Goal: Transaction & Acquisition: Purchase product/service

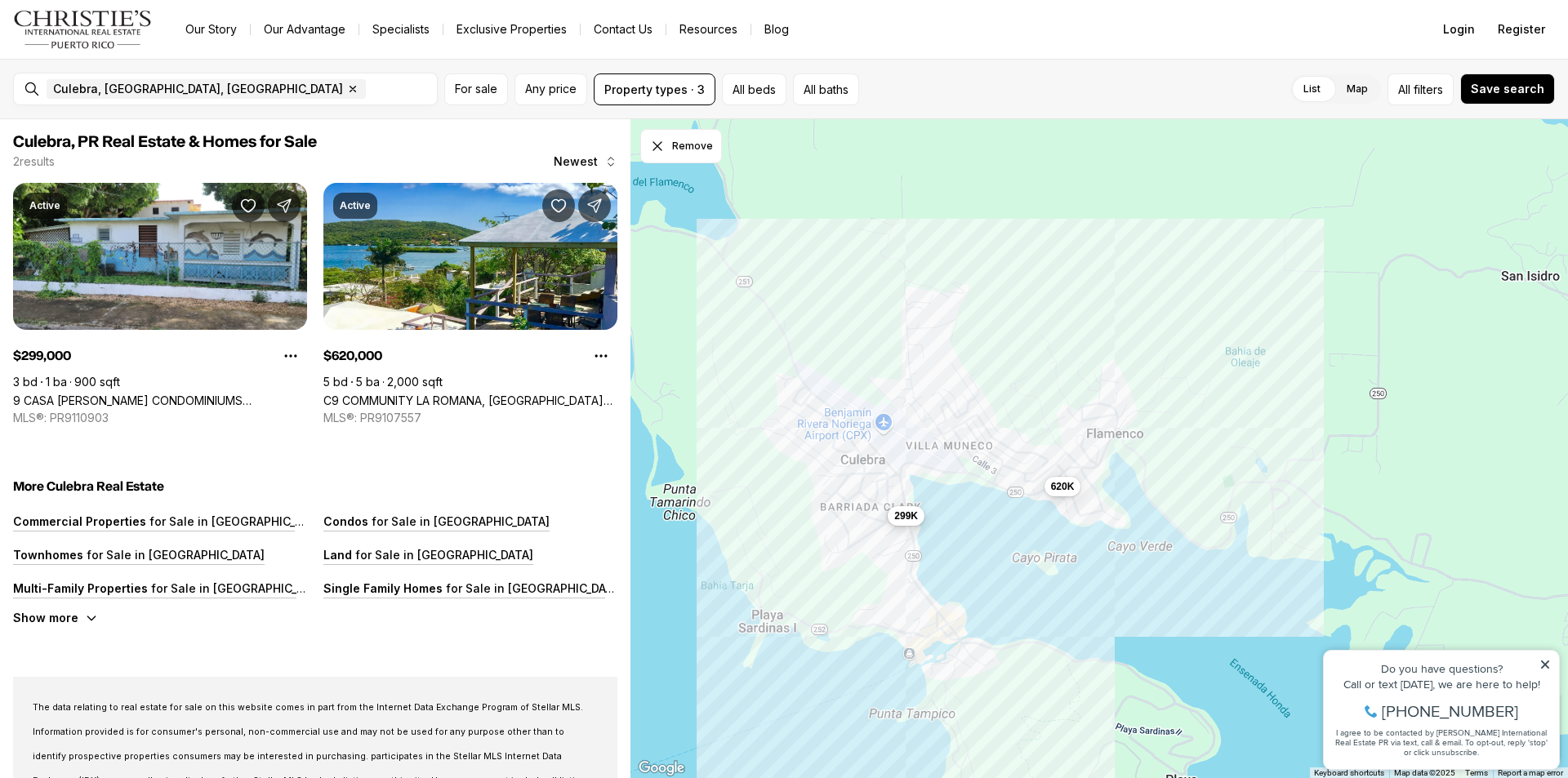
click at [902, 516] on span "299K" at bounding box center [906, 515] width 24 height 13
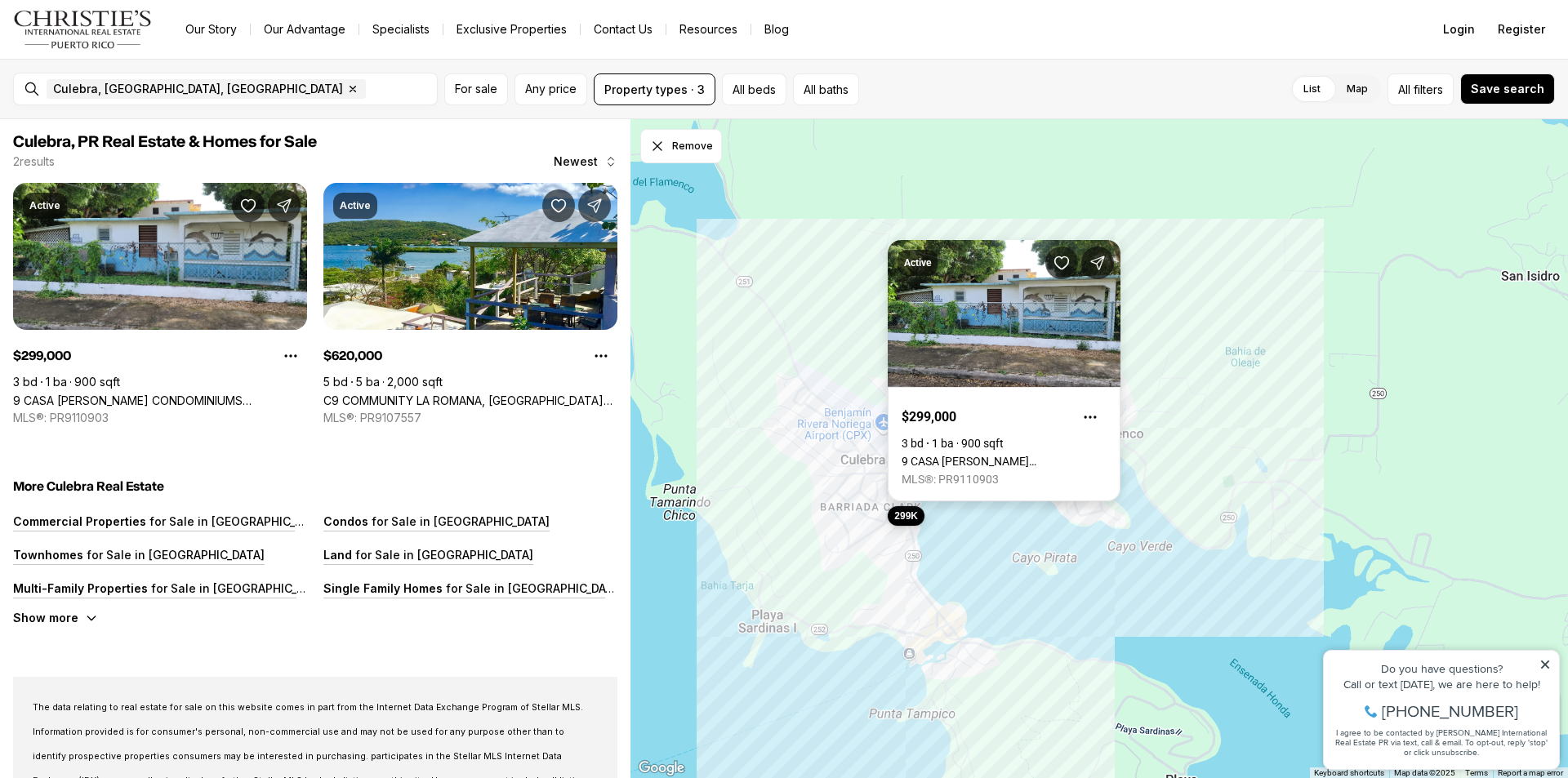
click at [1104, 455] on link "9 CASA [PERSON_NAME] CONDOMINIUMS COMMUNITY [PERSON_NAME], CULEBRA PR, 00775" at bounding box center [1004, 461] width 205 height 13
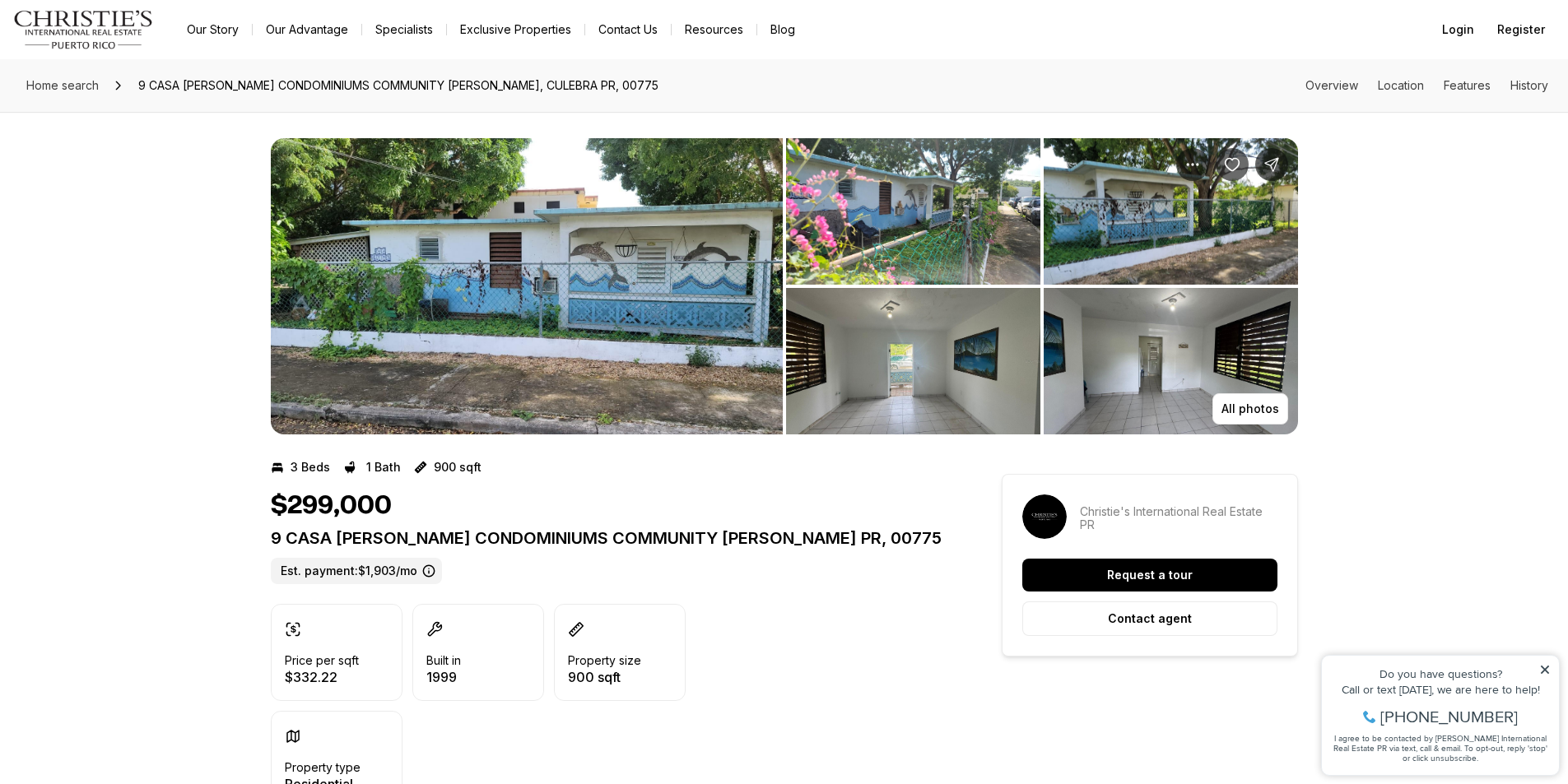
click at [734, 304] on img "View image gallery" at bounding box center [527, 286] width 512 height 296
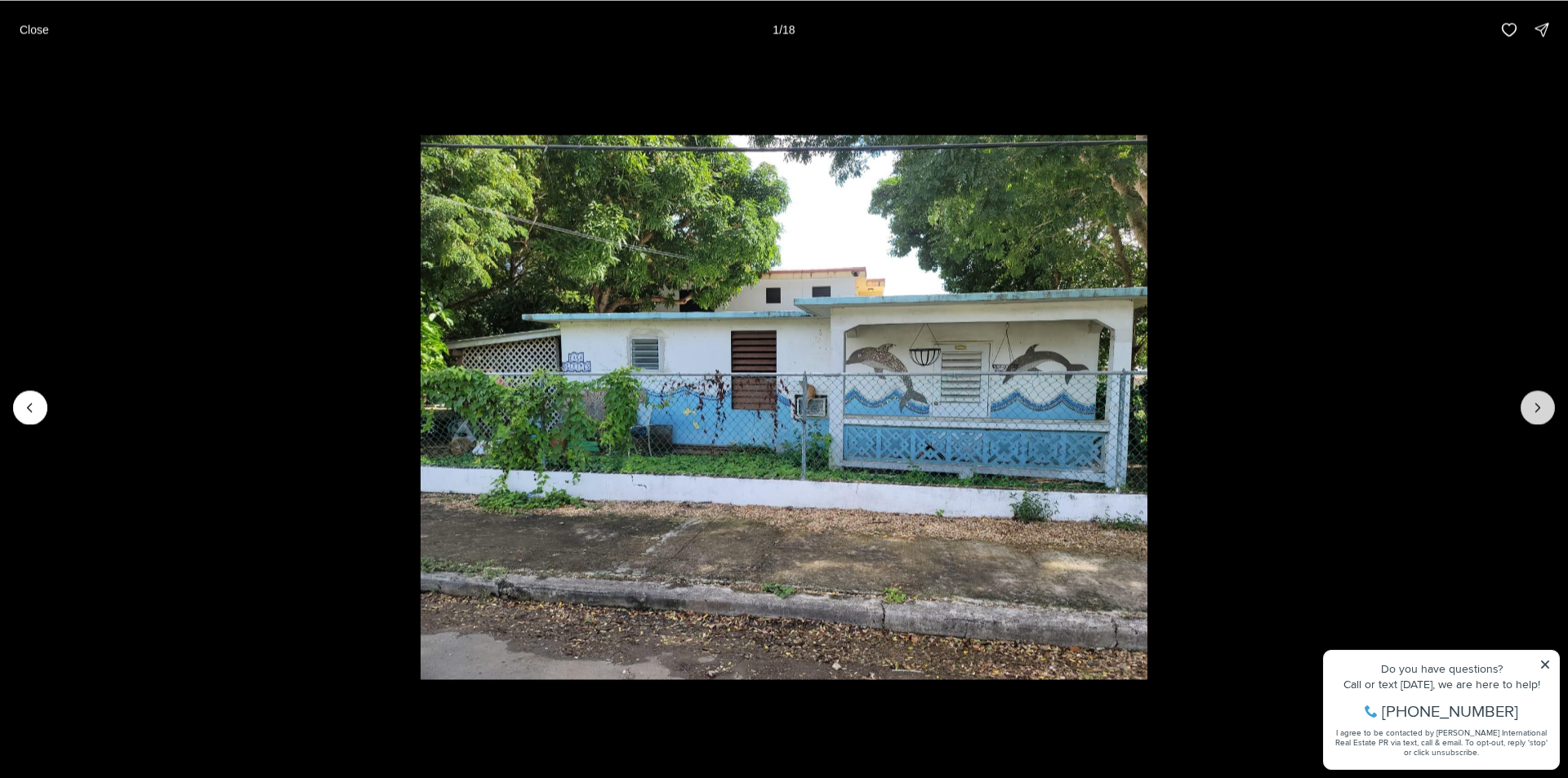
click at [1530, 407] on icon "Next slide" at bounding box center [1538, 407] width 16 height 16
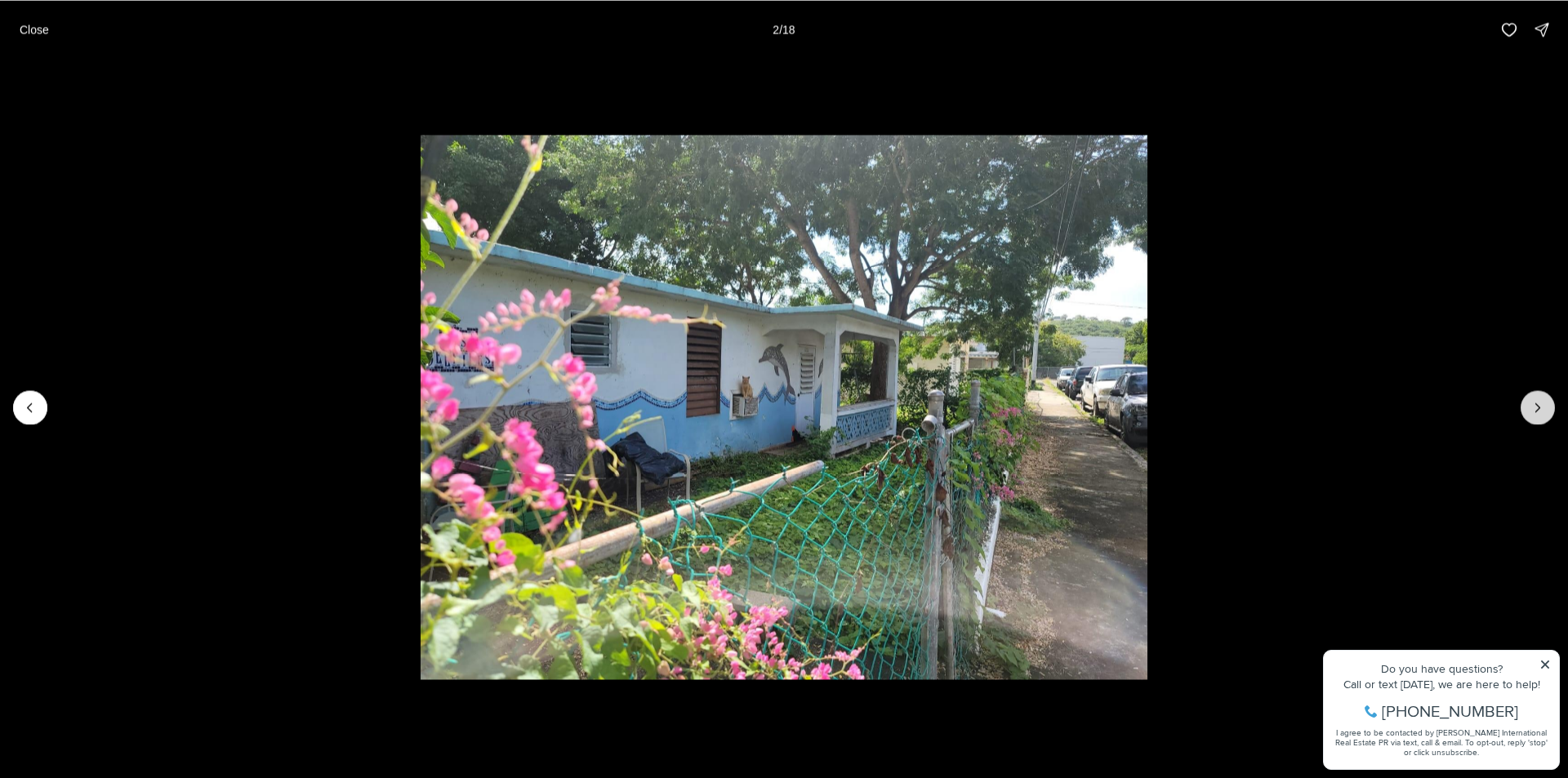
click at [1530, 407] on icon "Next slide" at bounding box center [1538, 407] width 16 height 16
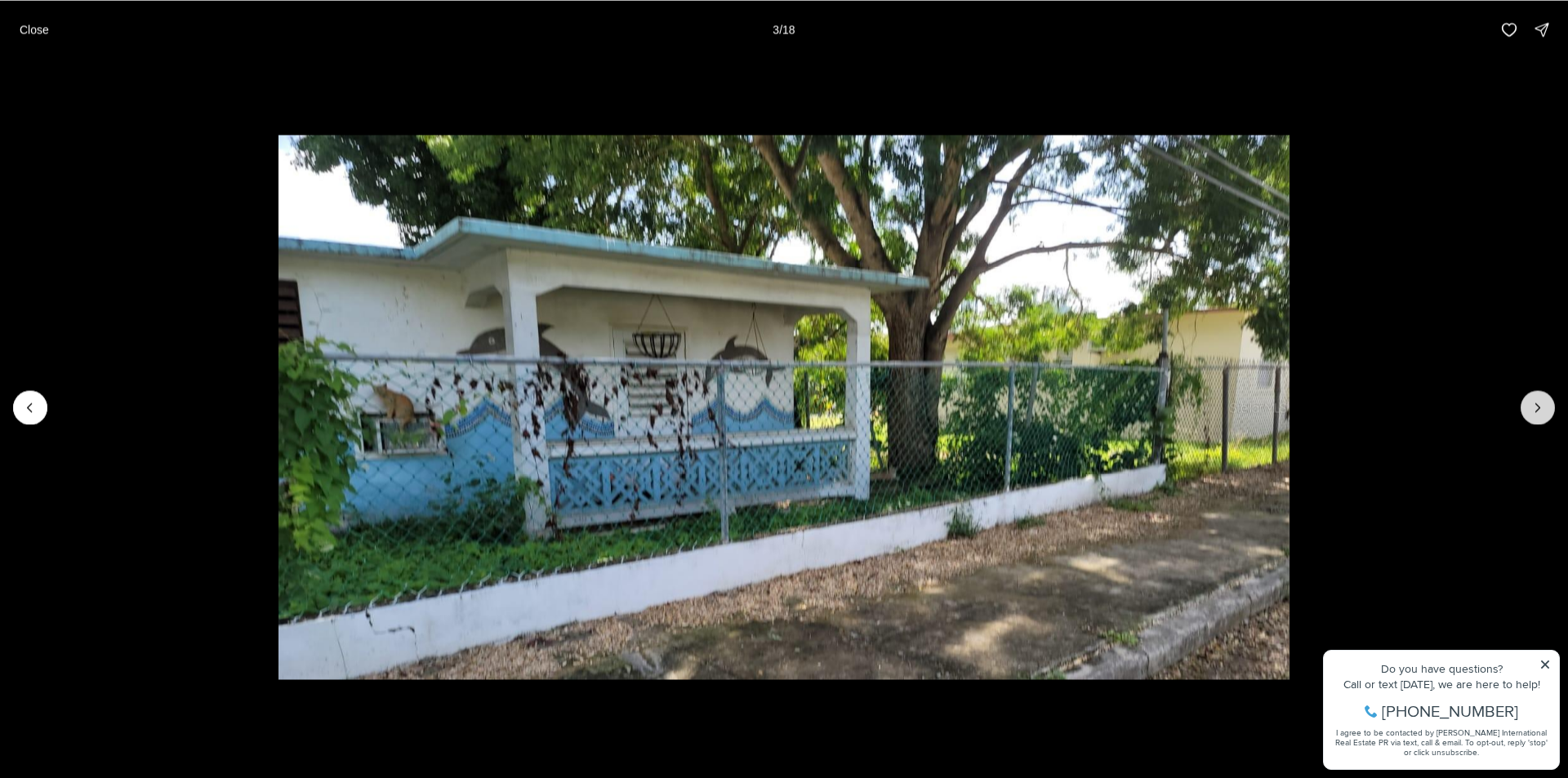
click at [1530, 407] on icon "Next slide" at bounding box center [1538, 407] width 16 height 16
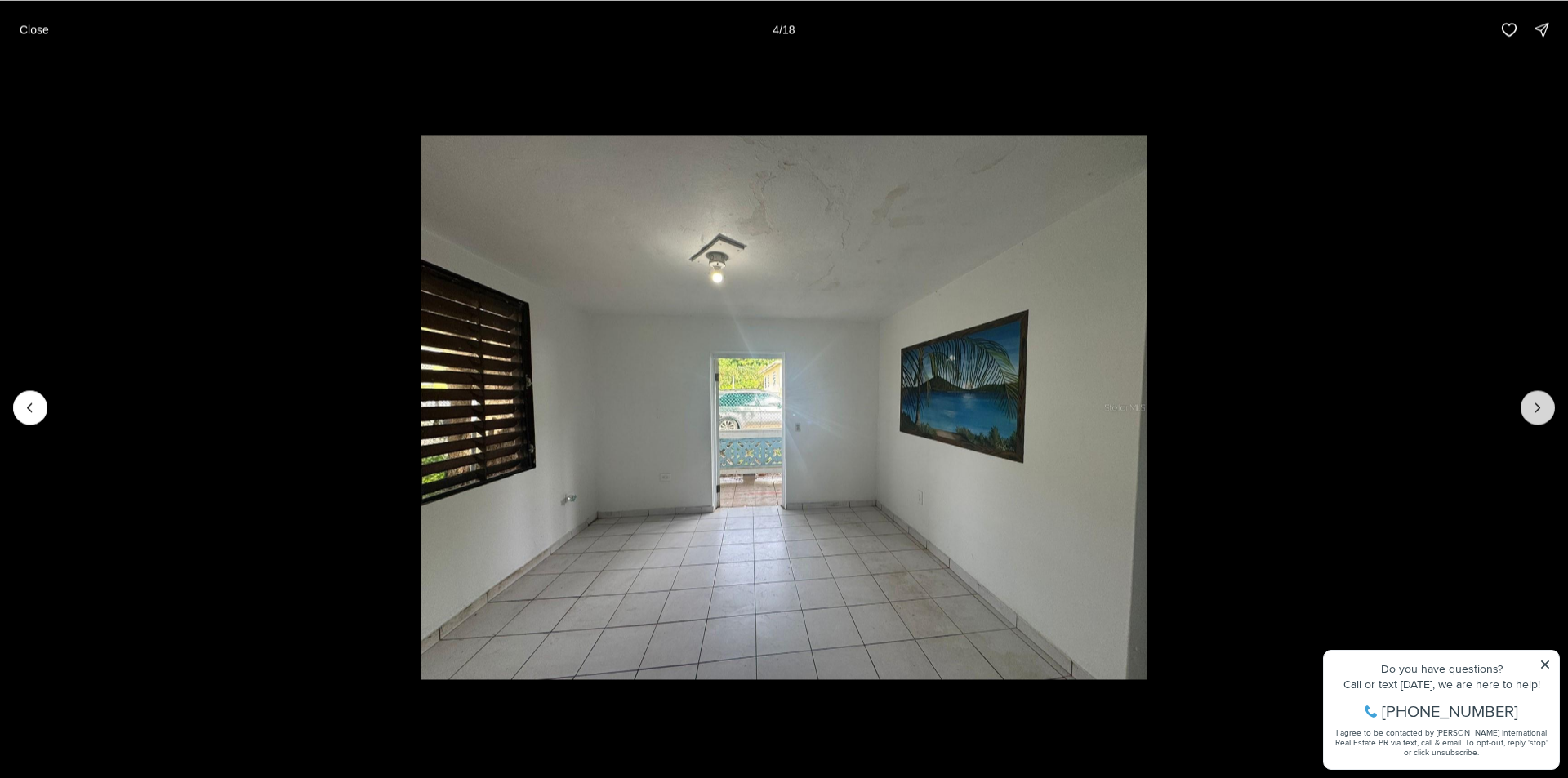
click at [1530, 407] on icon "Next slide" at bounding box center [1538, 407] width 16 height 16
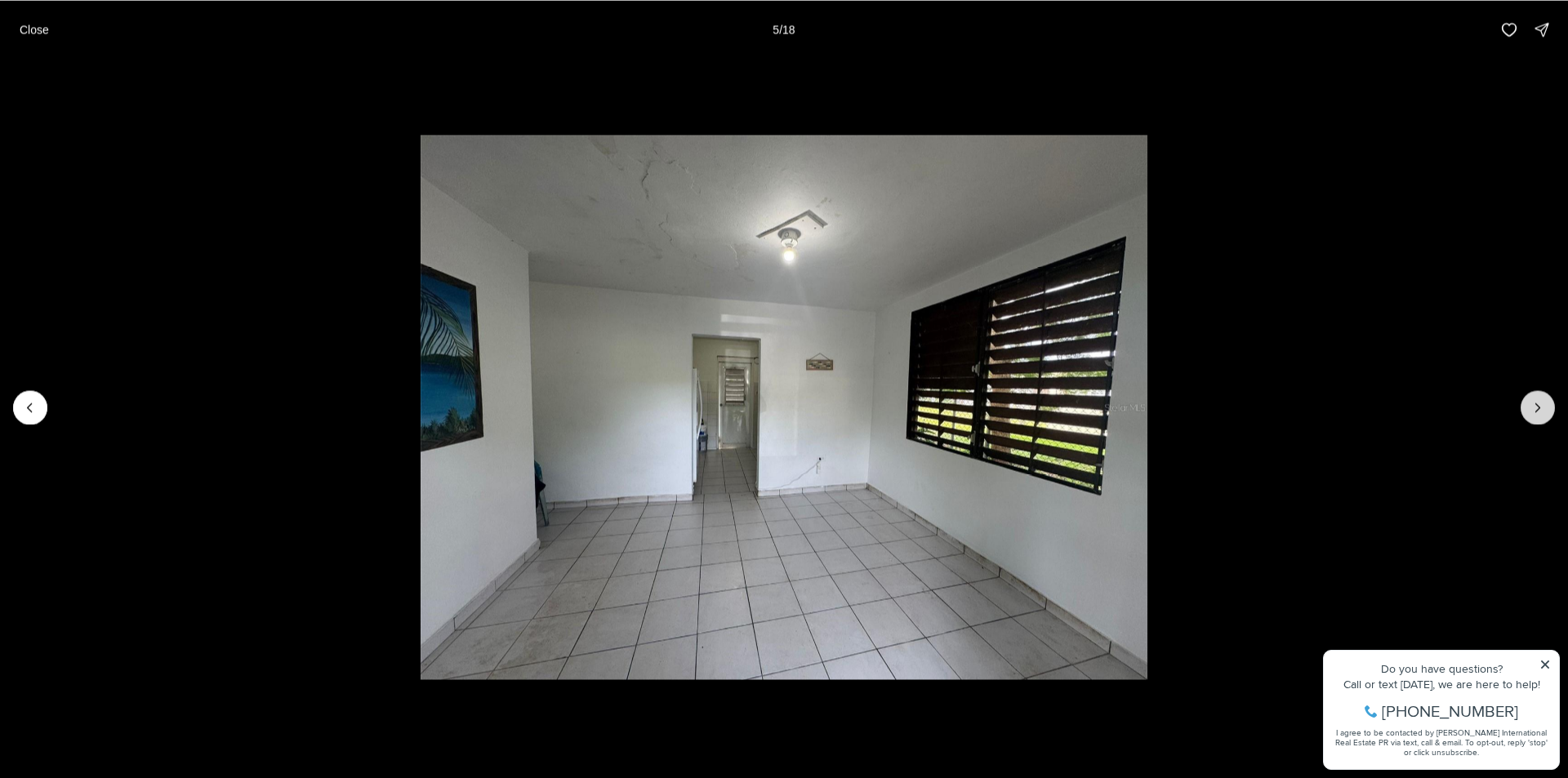
click at [1530, 407] on icon "Next slide" at bounding box center [1538, 407] width 16 height 16
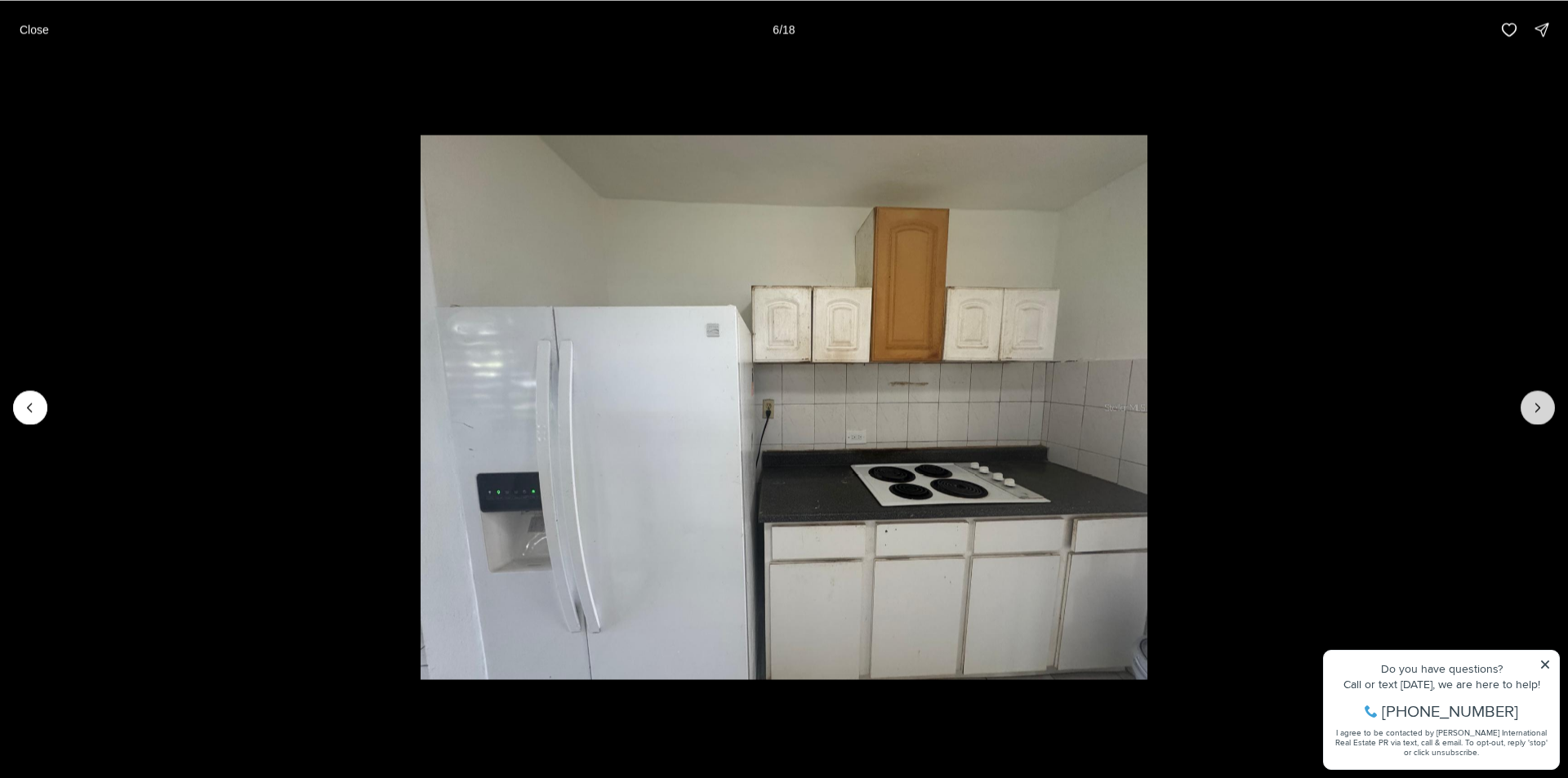
click at [1530, 407] on icon "Next slide" at bounding box center [1538, 407] width 16 height 16
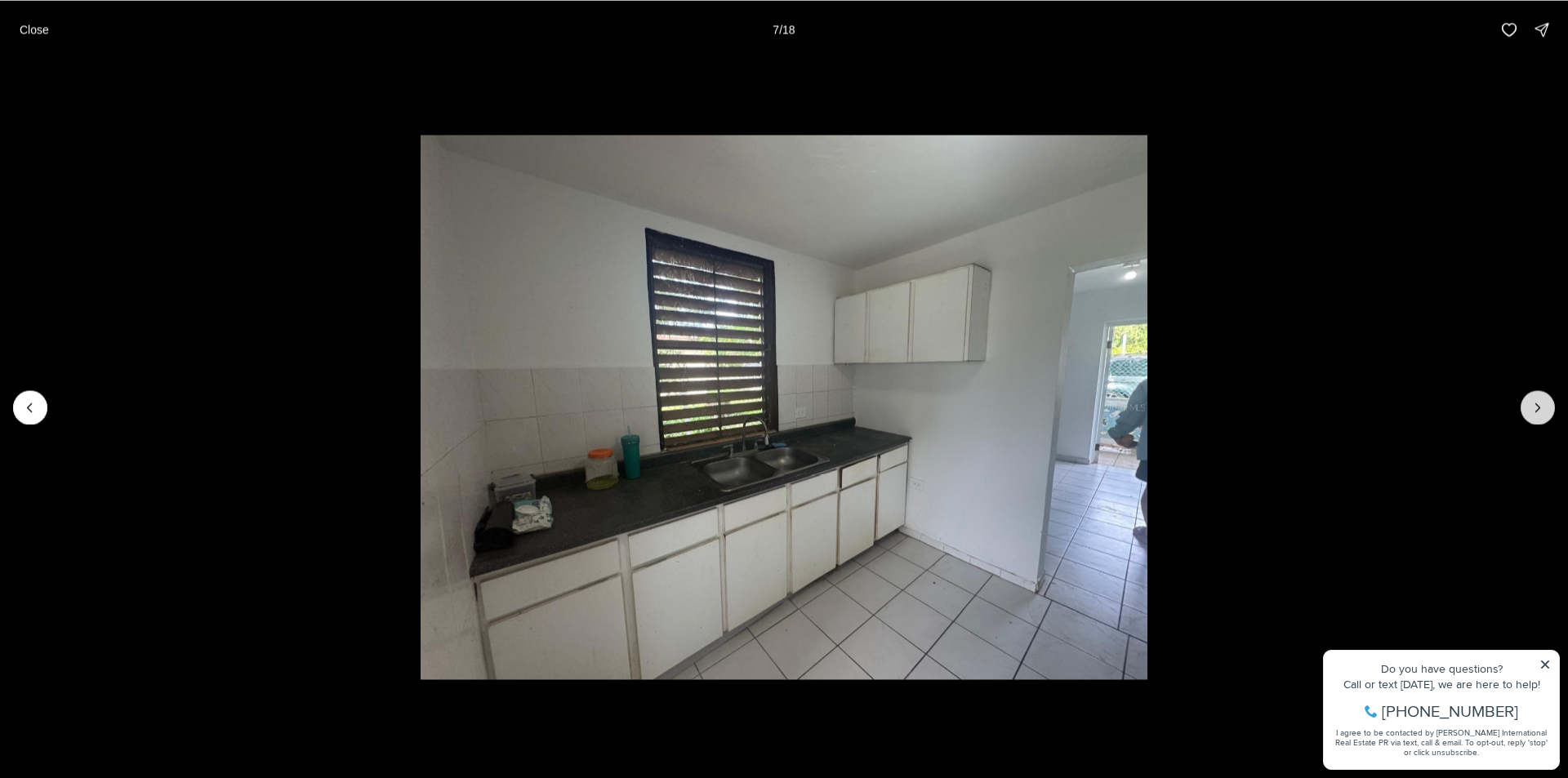
click at [1530, 407] on icon "Next slide" at bounding box center [1538, 407] width 16 height 16
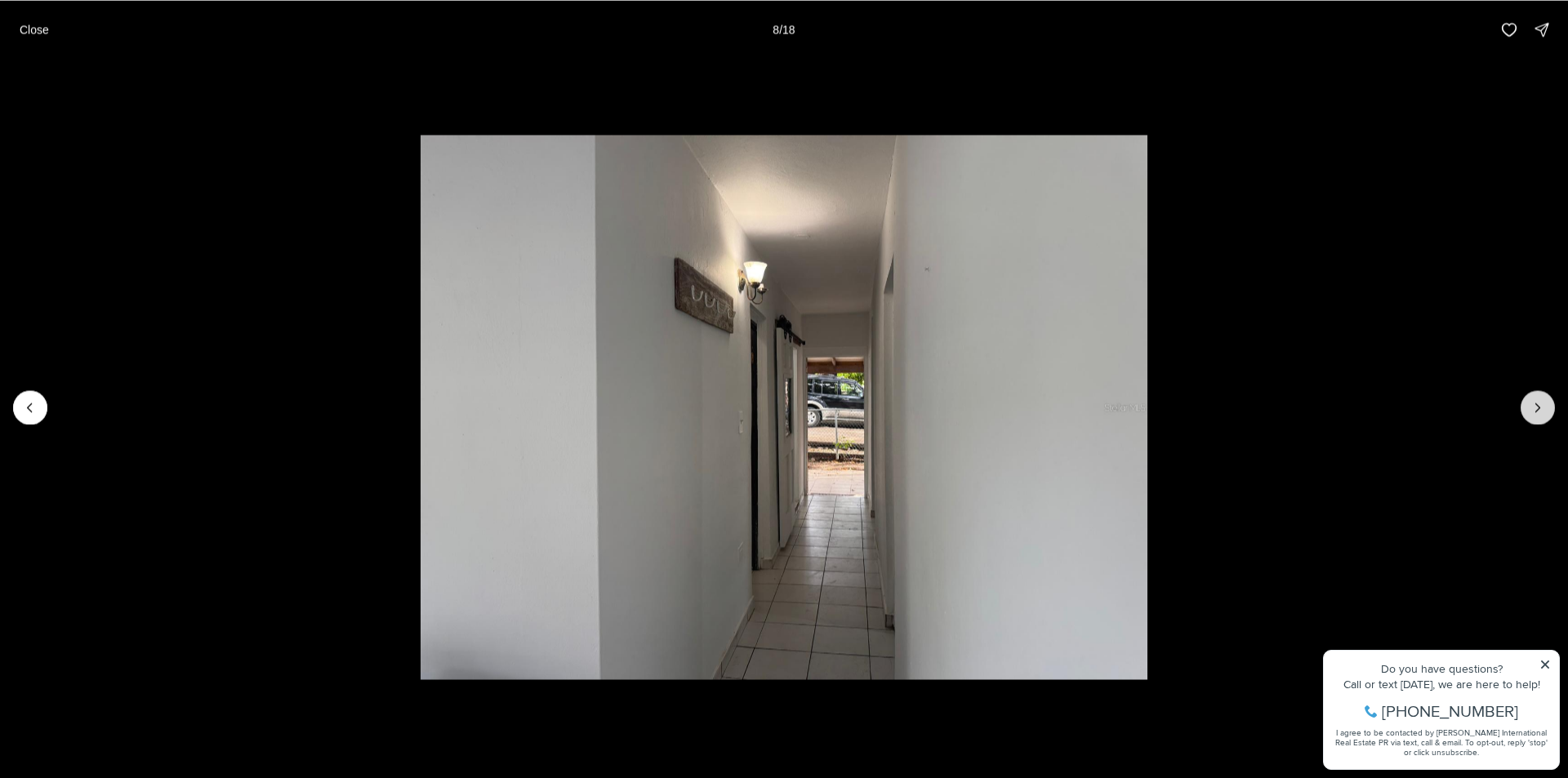
click at [1530, 407] on icon "Next slide" at bounding box center [1538, 407] width 16 height 16
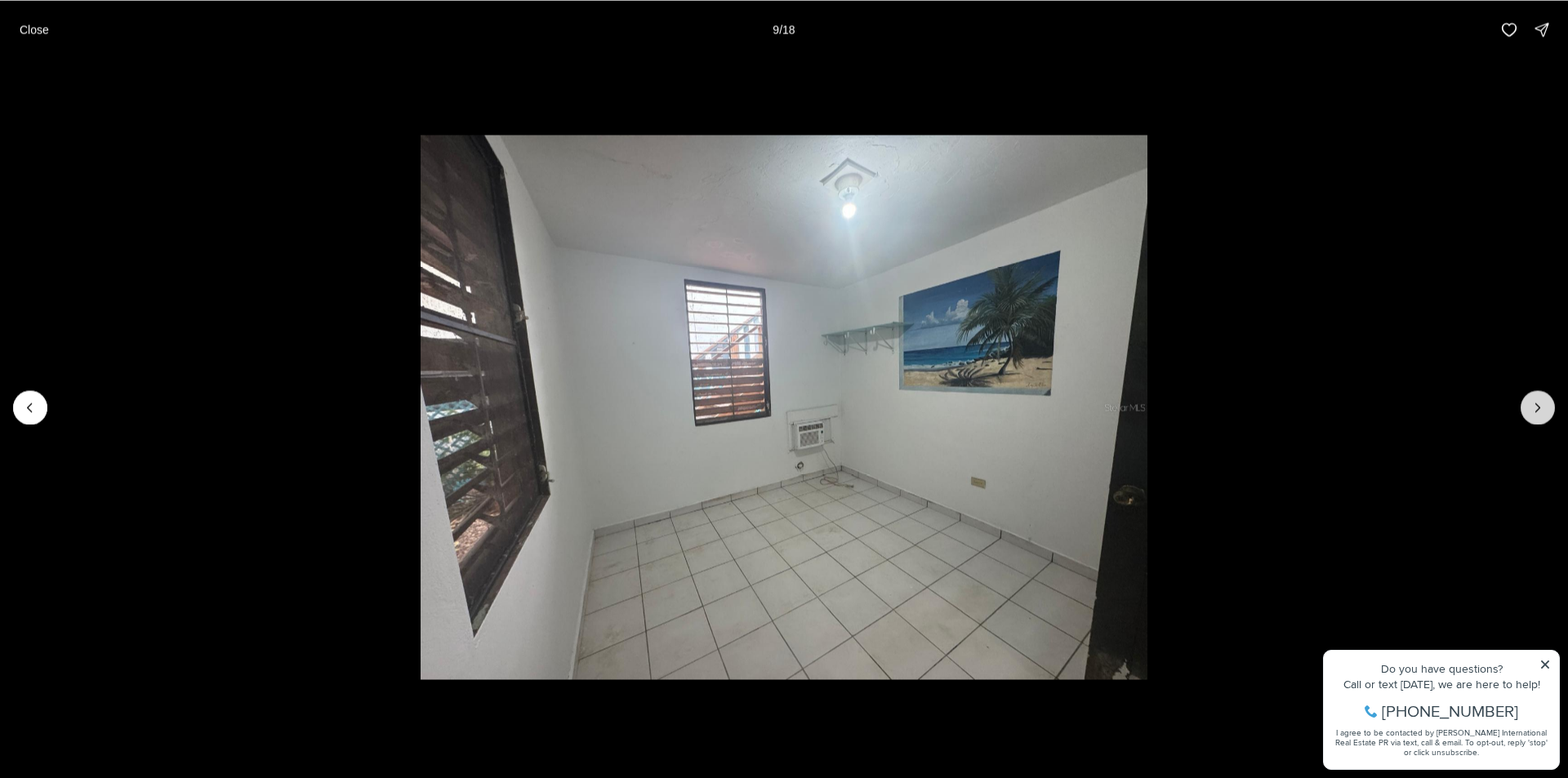
click at [1530, 407] on icon "Next slide" at bounding box center [1538, 407] width 16 height 16
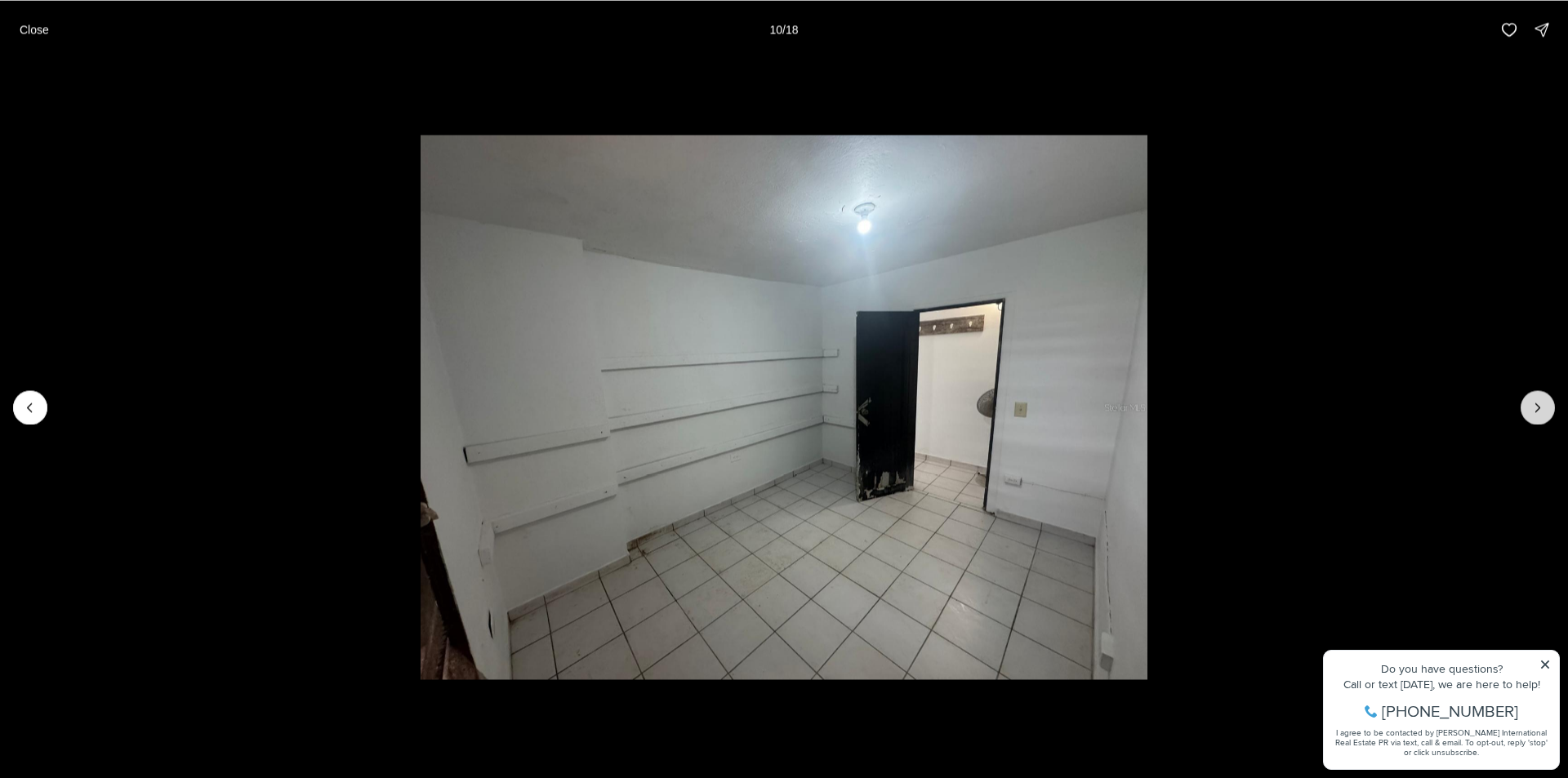
click at [1530, 407] on icon "Next slide" at bounding box center [1538, 407] width 16 height 16
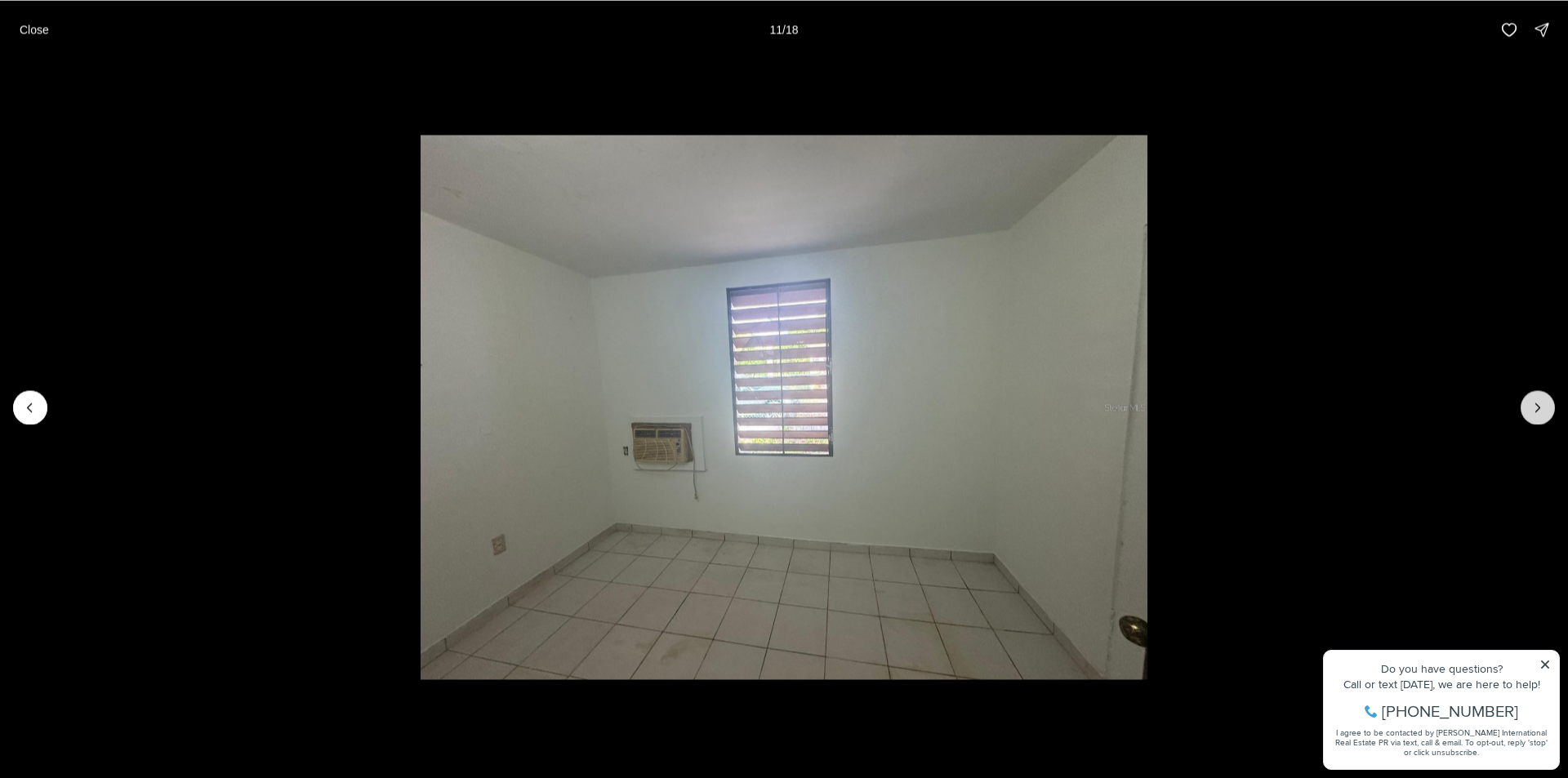
click at [1530, 407] on icon "Next slide" at bounding box center [1538, 407] width 16 height 16
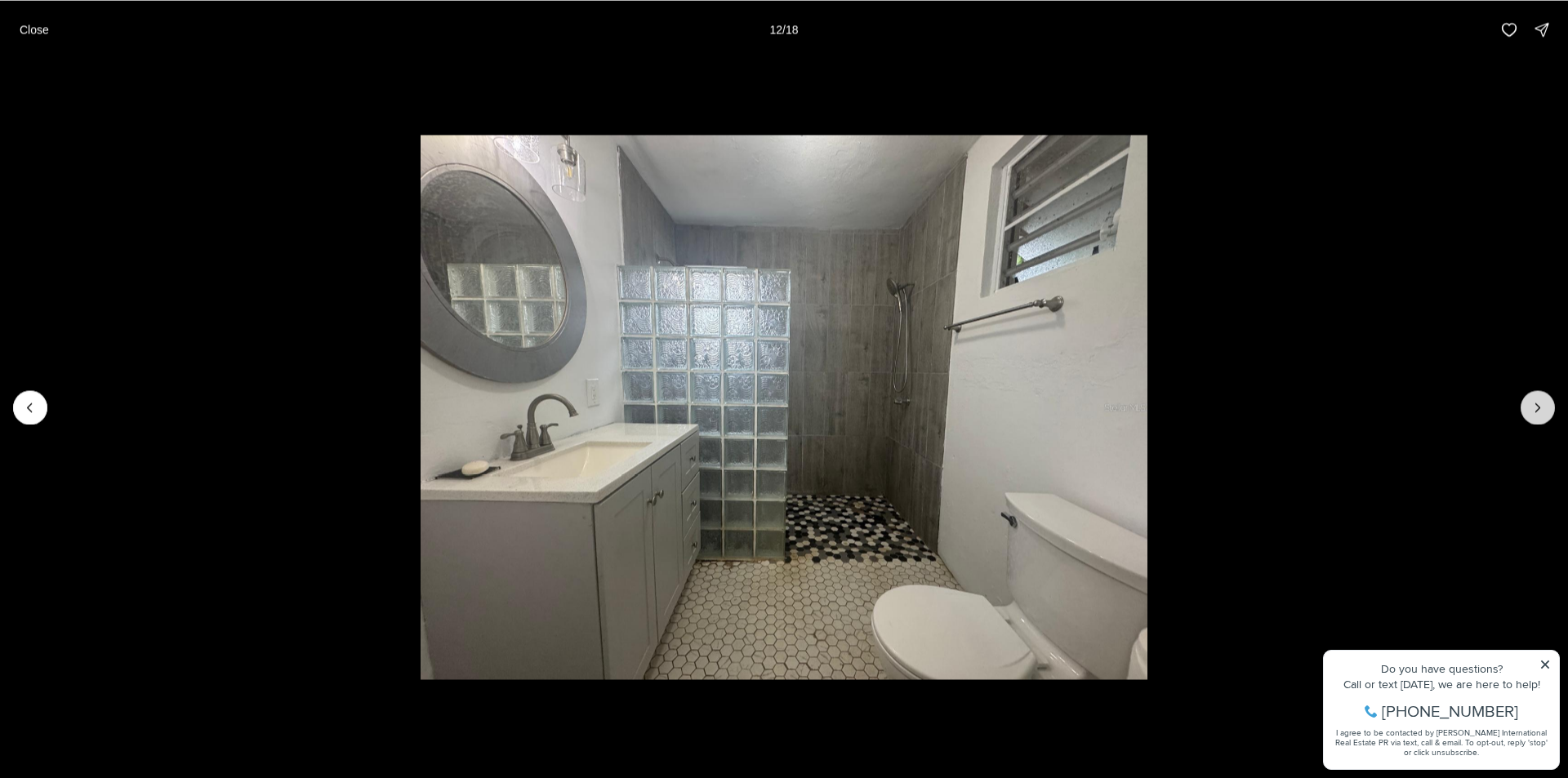
click at [1530, 407] on icon "Next slide" at bounding box center [1538, 407] width 16 height 16
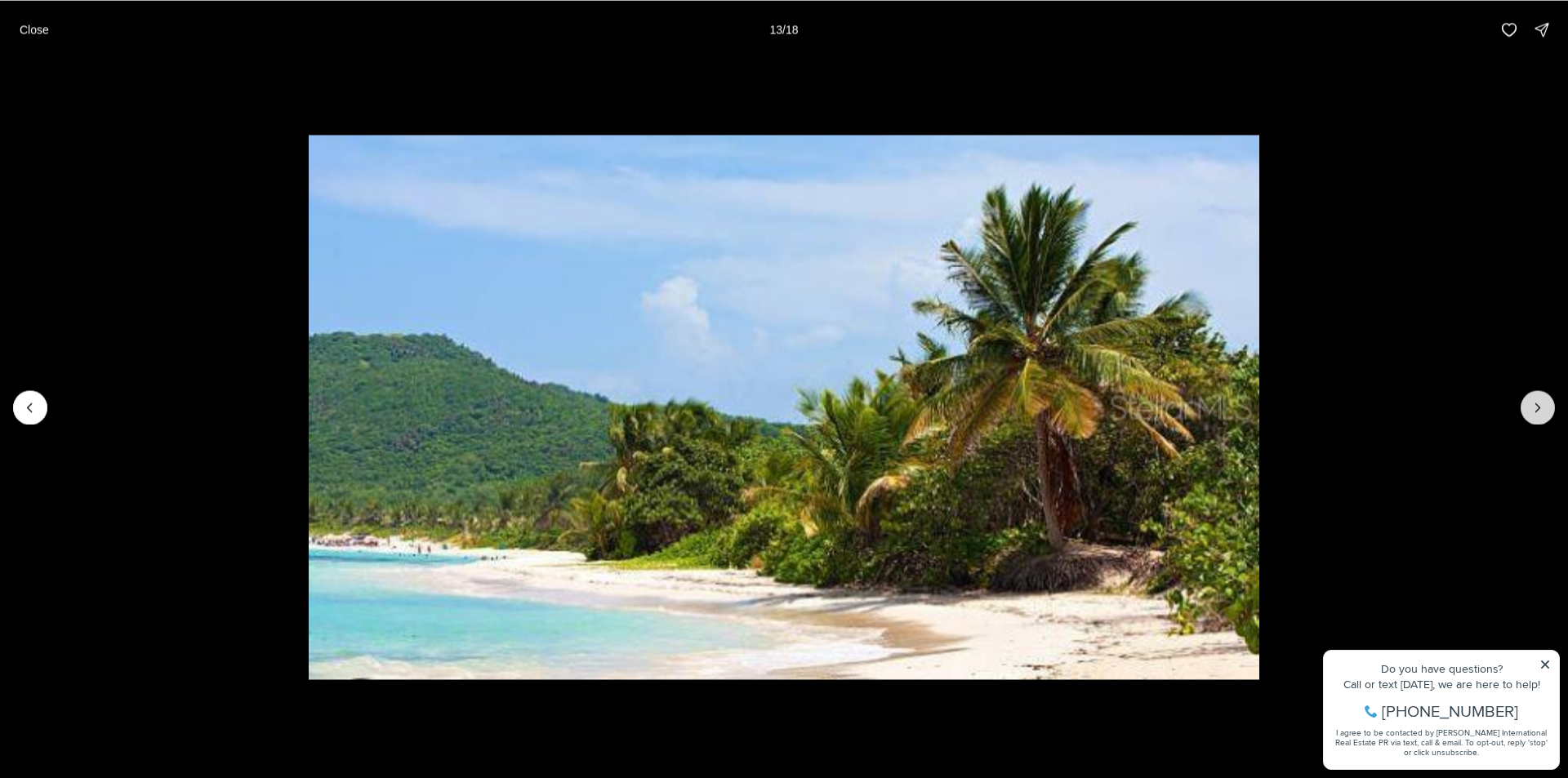
click at [1530, 407] on icon "Next slide" at bounding box center [1538, 407] width 16 height 16
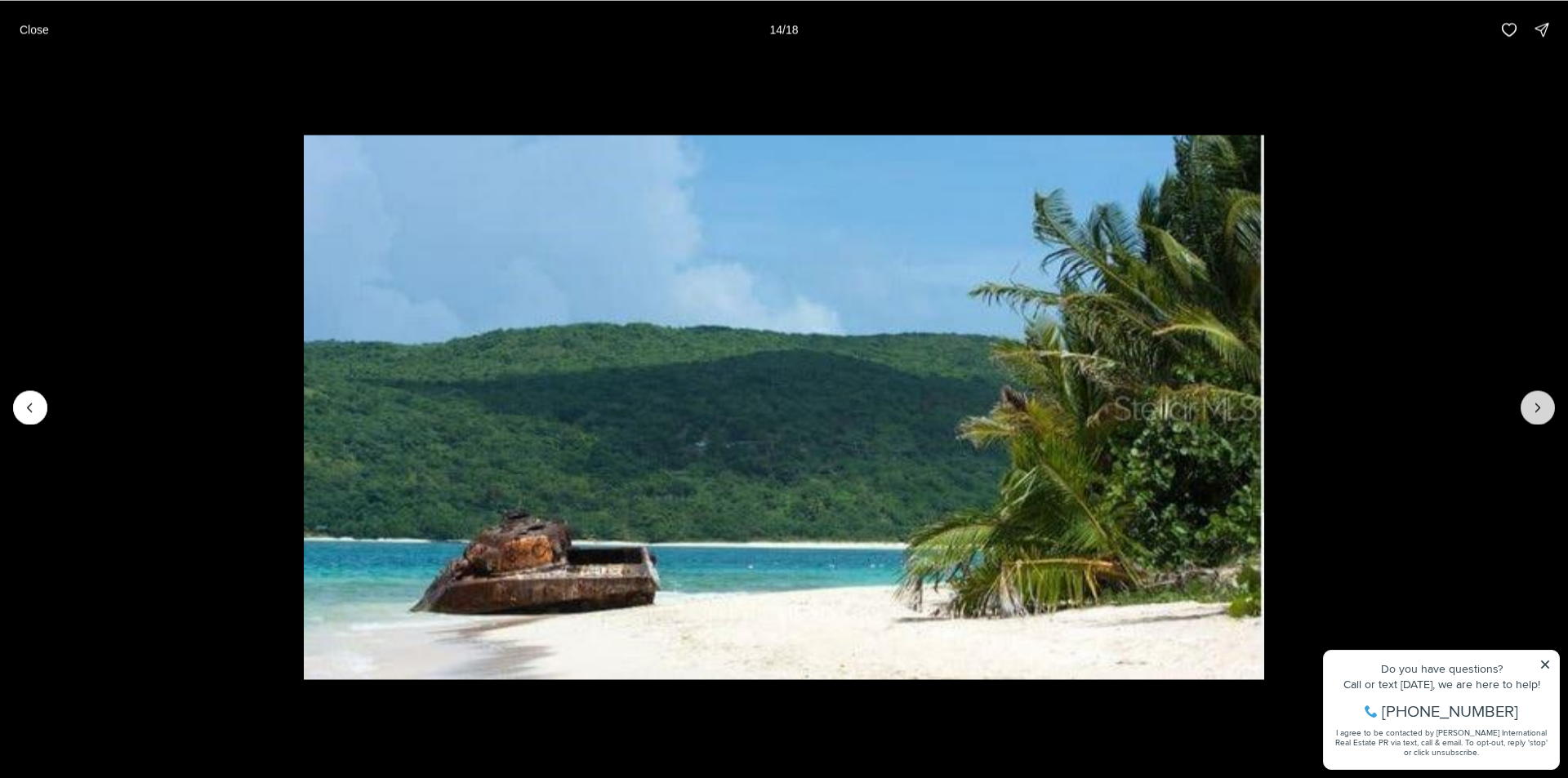
click at [1530, 407] on icon "Next slide" at bounding box center [1538, 407] width 16 height 16
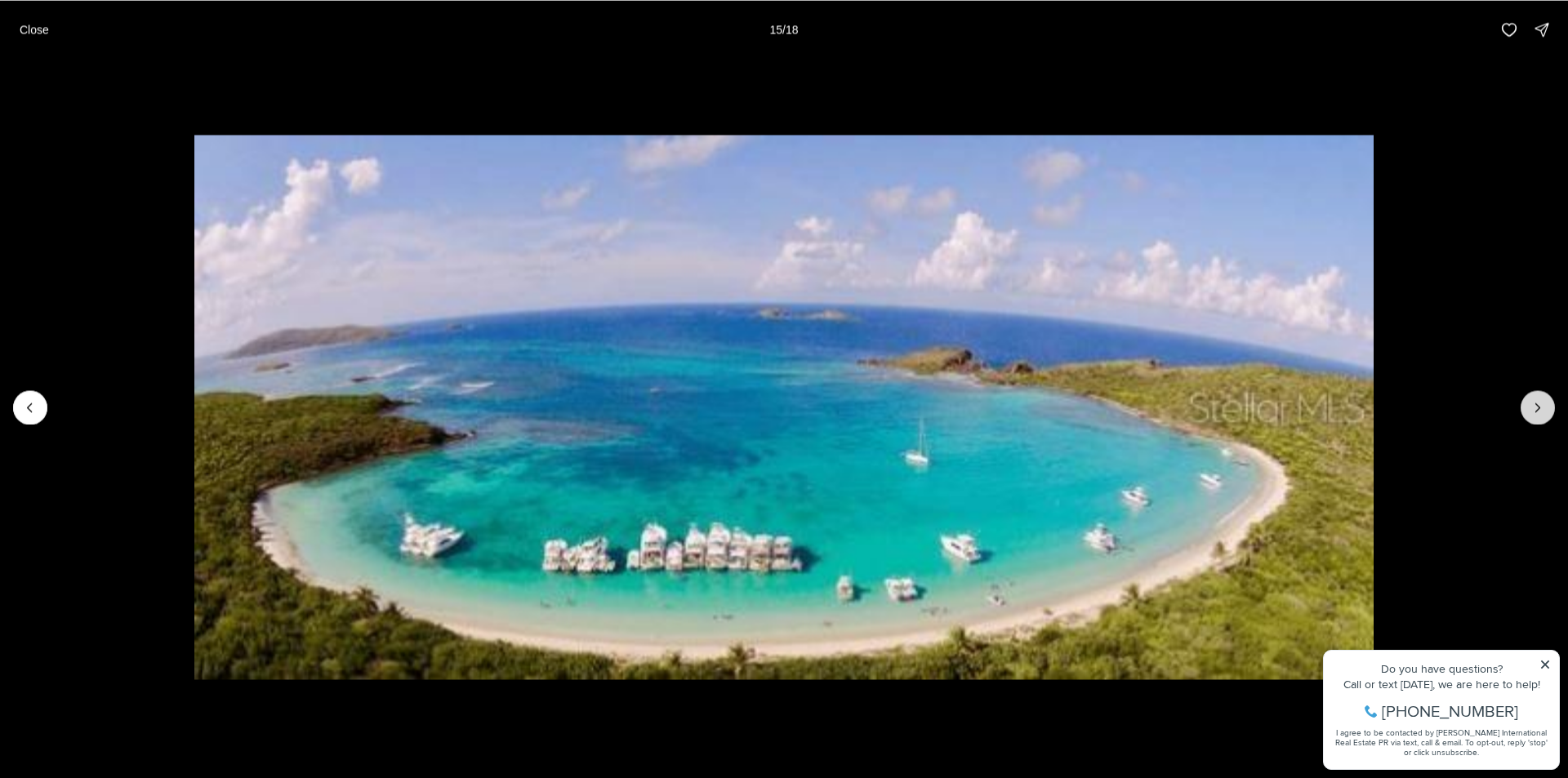
click at [1530, 407] on icon "Next slide" at bounding box center [1538, 407] width 16 height 16
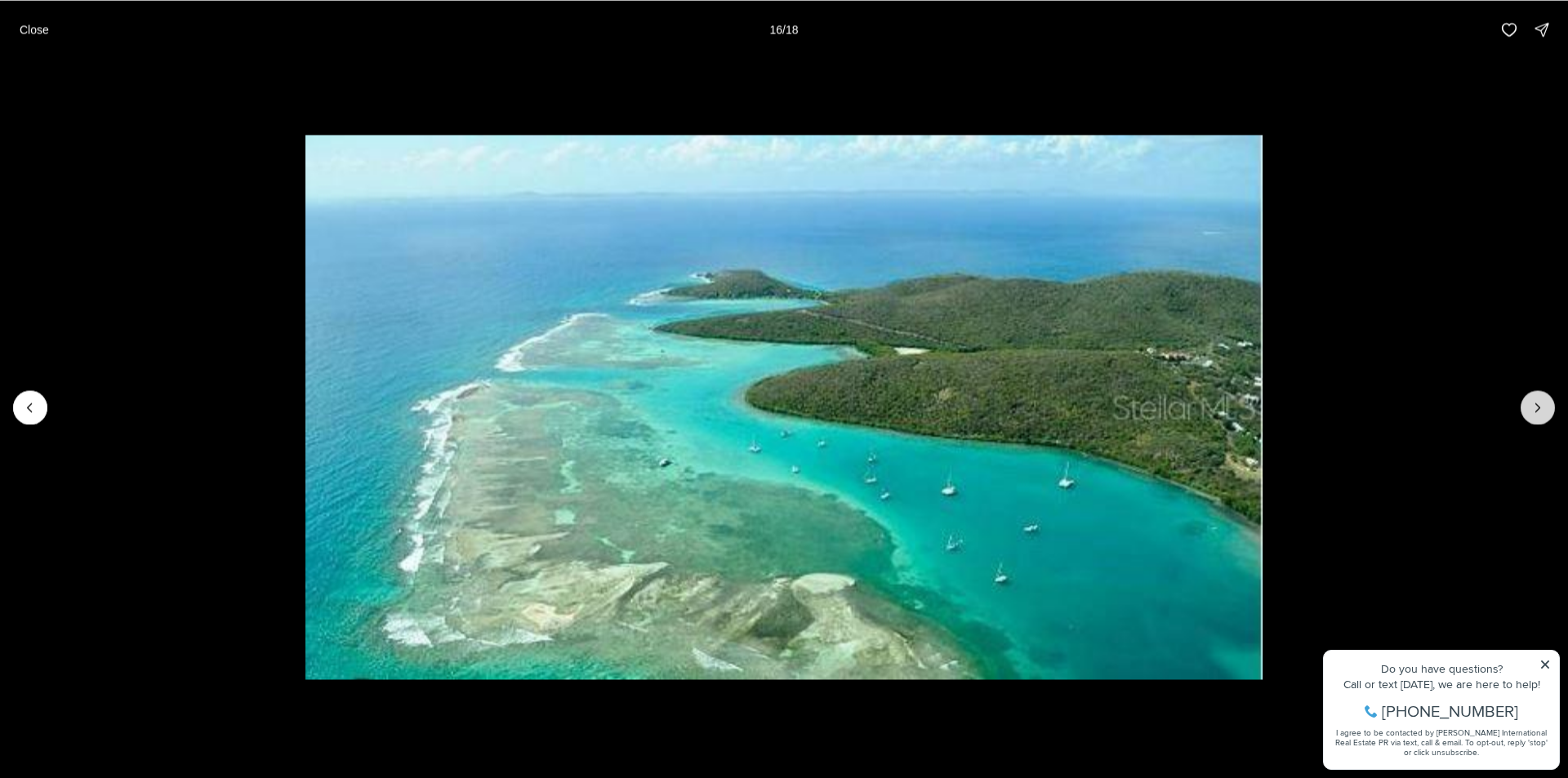
click at [1530, 407] on icon "Next slide" at bounding box center [1538, 407] width 16 height 16
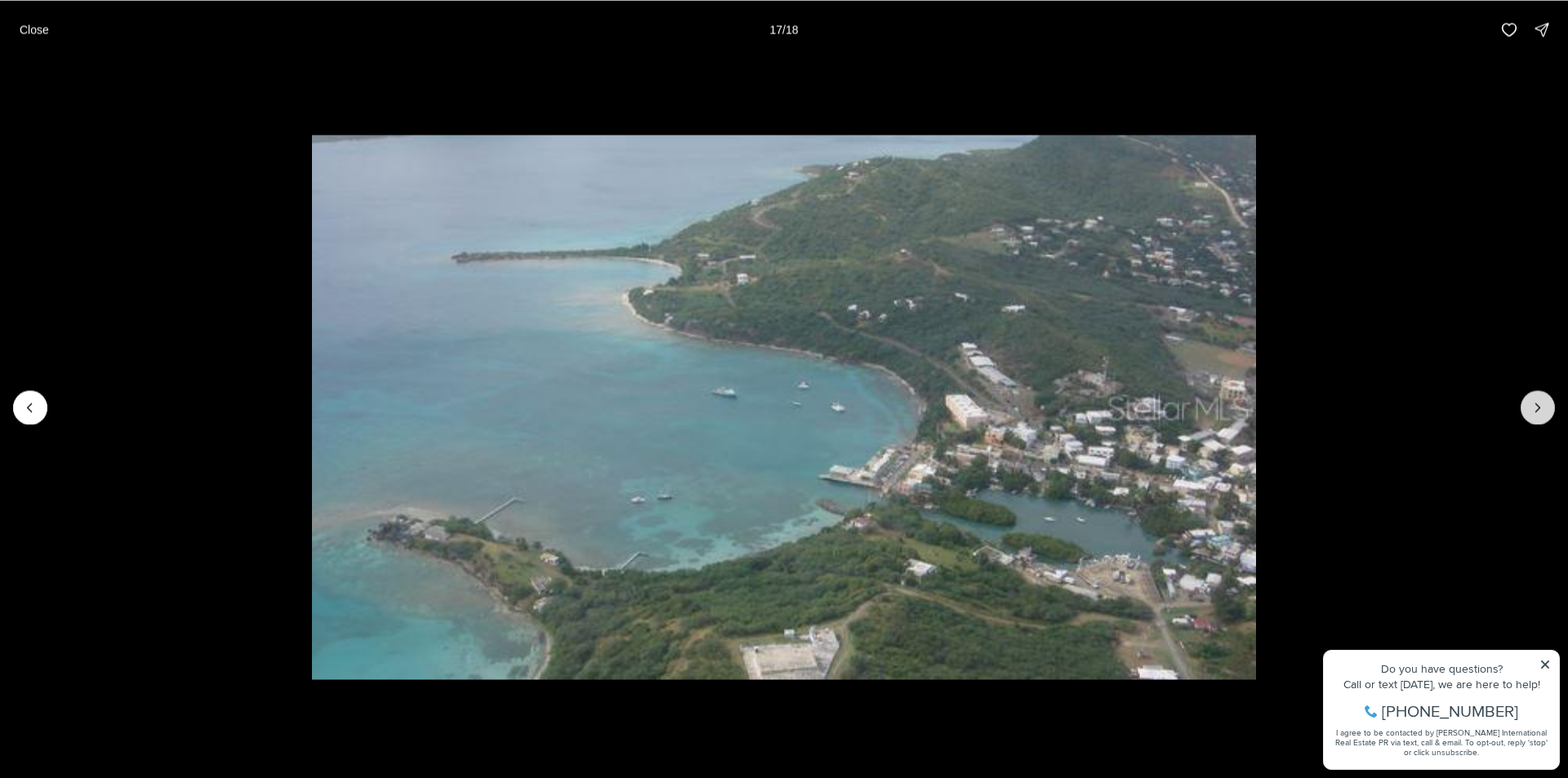
click at [1530, 407] on icon "Next slide" at bounding box center [1538, 407] width 16 height 16
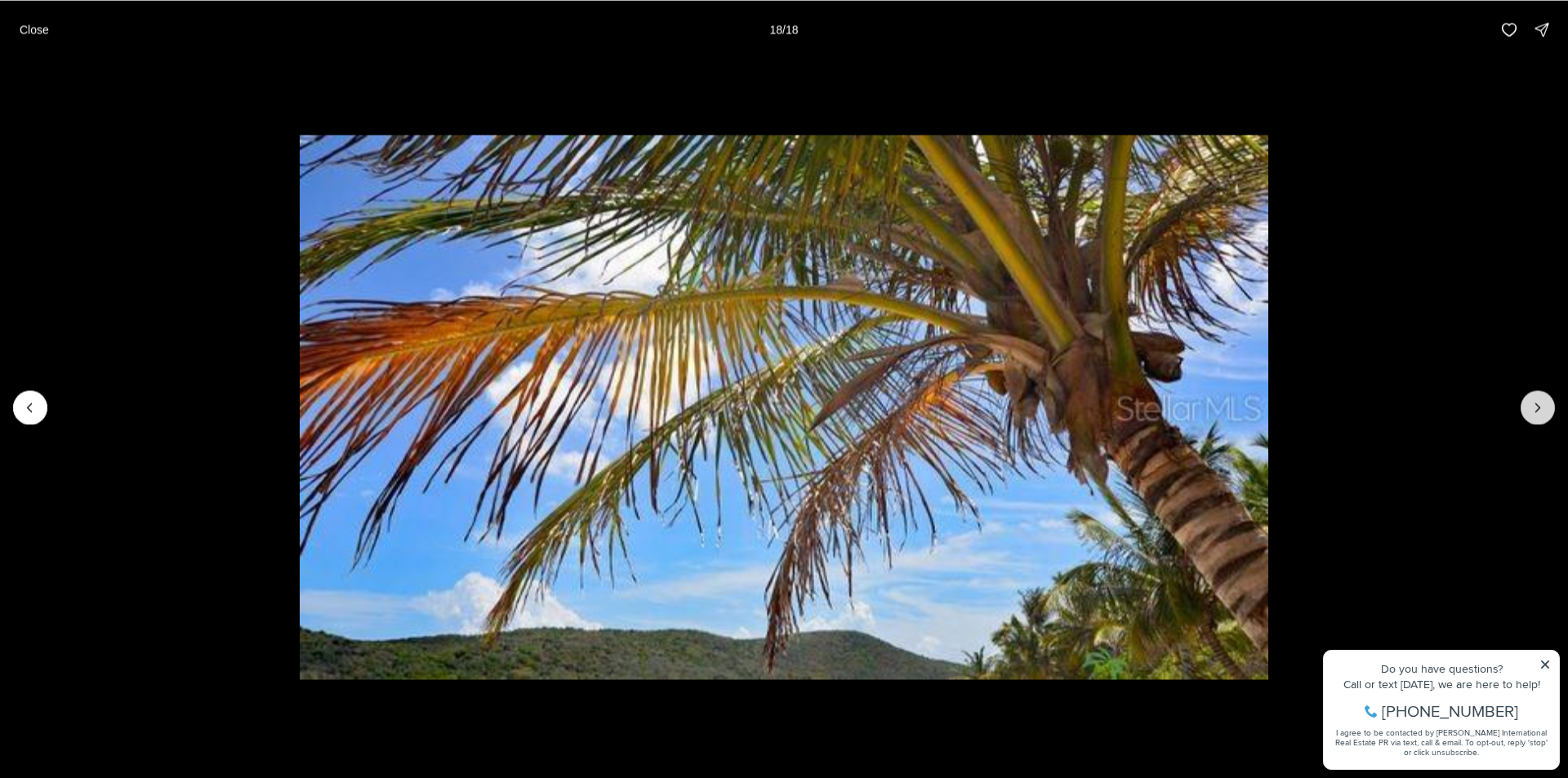
click at [1530, 407] on div at bounding box center [1538, 407] width 35 height 35
